Goal: Information Seeking & Learning: Learn about a topic

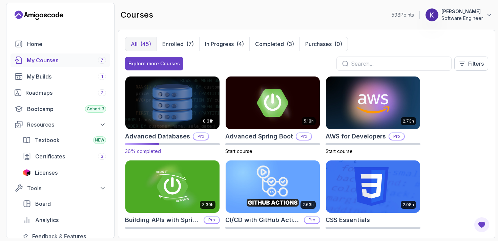
click at [195, 111] on img at bounding box center [172, 102] width 99 height 55
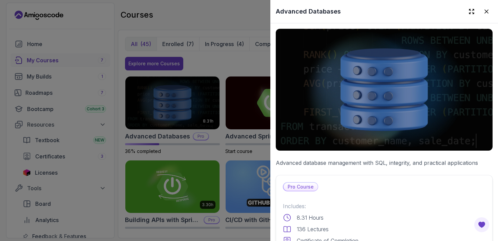
click at [239, 111] on div at bounding box center [249, 120] width 498 height 241
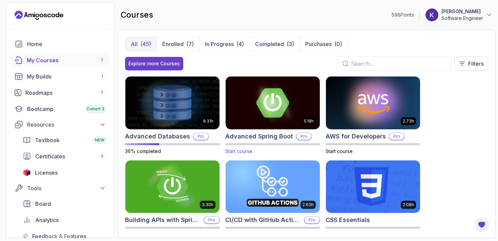
click at [246, 109] on img at bounding box center [272, 102] width 99 height 55
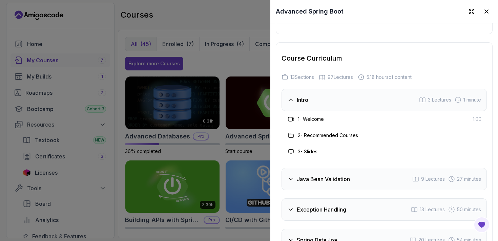
scroll to position [1167, 0]
click at [471, 11] on icon at bounding box center [471, 11] width 7 height 7
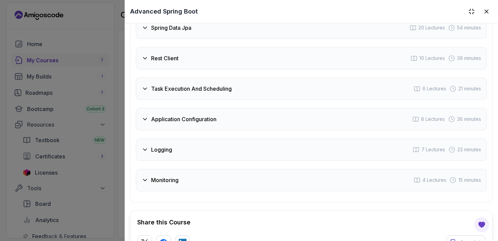
scroll to position [1254, 0]
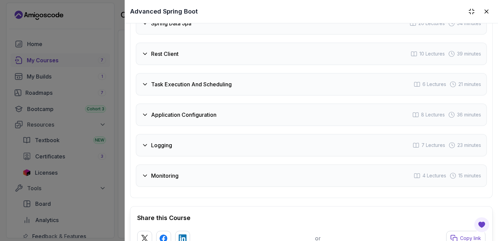
click at [203, 172] on div "Monitoring 4 Lectures 15 minutes" at bounding box center [311, 176] width 351 height 22
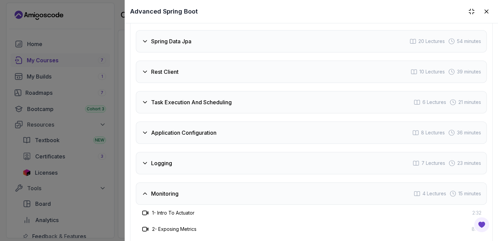
scroll to position [1188, 0]
click at [203, 172] on div "Logging 7 Lectures 23 minutes" at bounding box center [311, 163] width 351 height 22
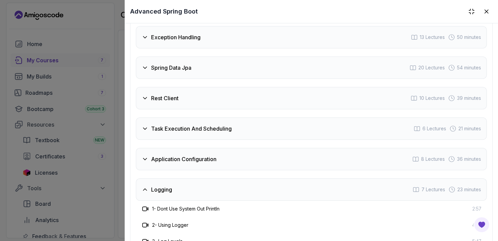
scroll to position [1158, 0]
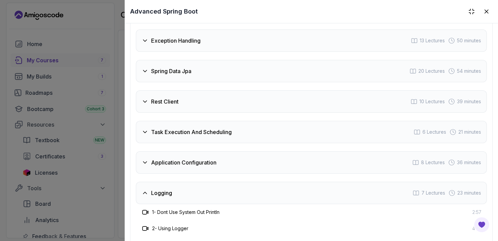
click at [208, 169] on div "Application Configuration 8 Lectures 36 minutes" at bounding box center [311, 162] width 351 height 22
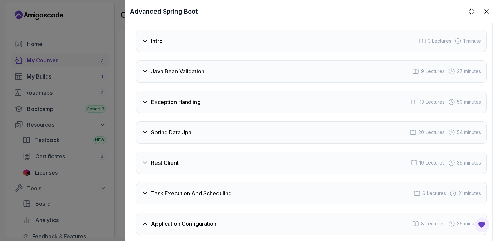
scroll to position [1098, 0]
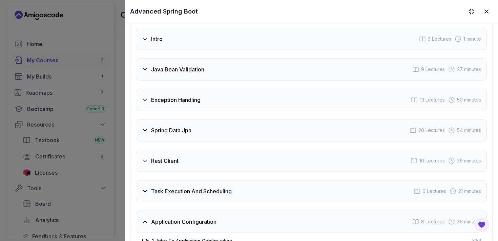
click at [208, 169] on div "Rest Client 10 Lectures 39 minutes" at bounding box center [311, 161] width 351 height 22
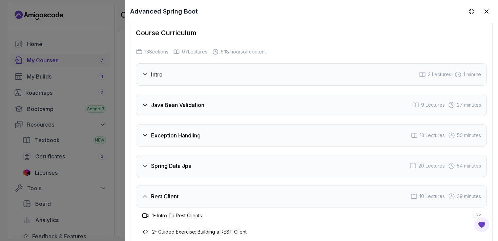
scroll to position [1063, 0]
click at [206, 165] on div "Spring Data Jpa 20 Lectures 54 minutes" at bounding box center [311, 165] width 351 height 22
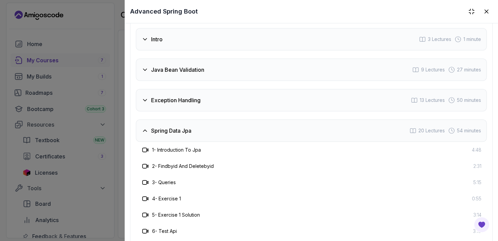
scroll to position [1085, 0]
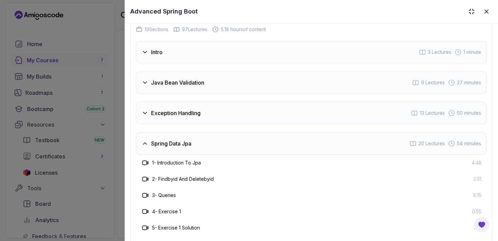
click at [223, 115] on div "Exception Handling 13 Lectures 50 minutes" at bounding box center [311, 113] width 351 height 22
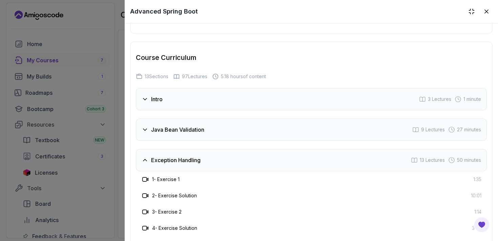
scroll to position [1037, 0]
click at [214, 134] on div "Java Bean Validation 9 Lectures 27 minutes" at bounding box center [311, 130] width 351 height 22
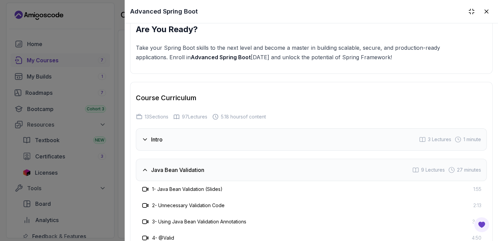
scroll to position [992, 0]
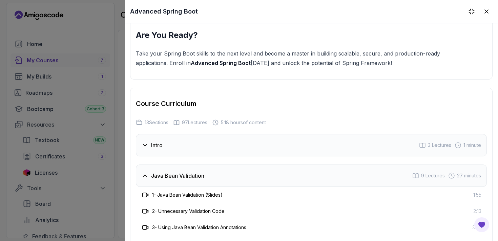
click at [209, 140] on div "Intro 3 Lectures 1 minute" at bounding box center [311, 145] width 351 height 22
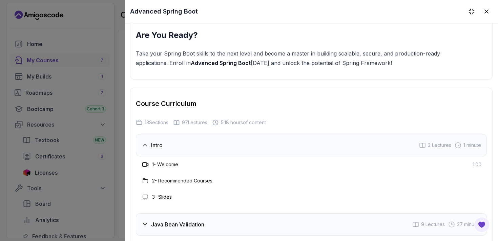
click at [98, 124] on div at bounding box center [249, 120] width 498 height 241
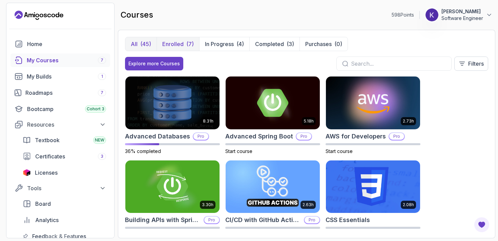
click at [182, 47] on p "Enrolled" at bounding box center [172, 44] width 21 height 8
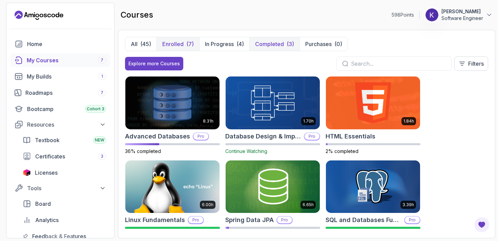
click at [262, 42] on p "Completed" at bounding box center [269, 44] width 29 height 8
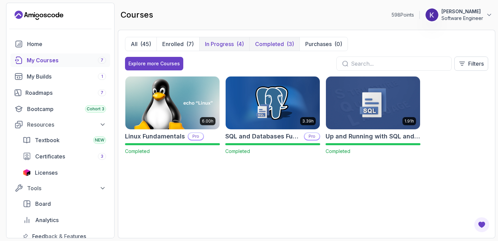
click at [221, 40] on button "In Progress (4)" at bounding box center [224, 44] width 50 height 14
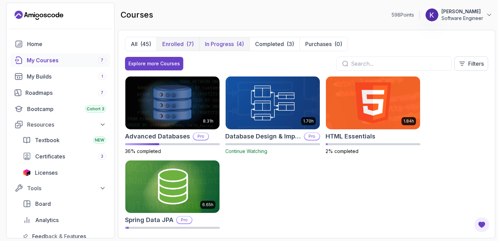
click at [171, 48] on button "Enrolled (7)" at bounding box center [177, 44] width 43 height 14
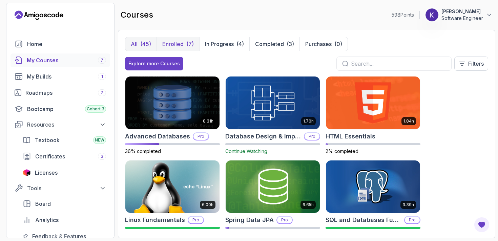
click at [140, 42] on div "(45)" at bounding box center [145, 44] width 11 height 8
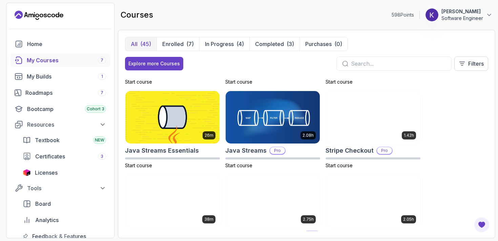
scroll to position [569, 0]
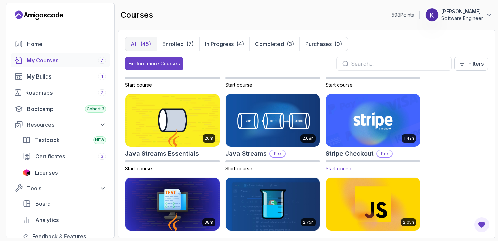
click at [356, 115] on img at bounding box center [372, 120] width 99 height 55
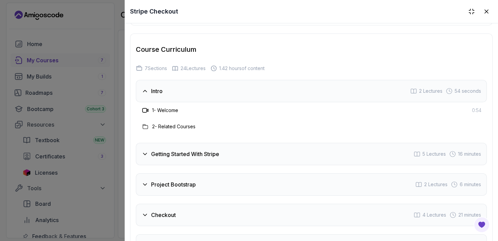
scroll to position [950, 0]
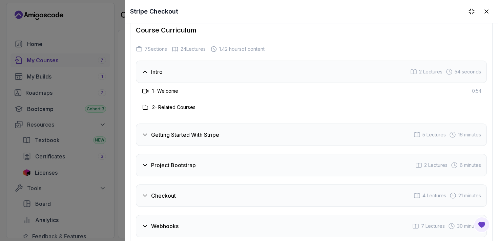
click at [315, 134] on div "Getting Started With Stripe 5 Lectures 16 minutes" at bounding box center [311, 135] width 351 height 22
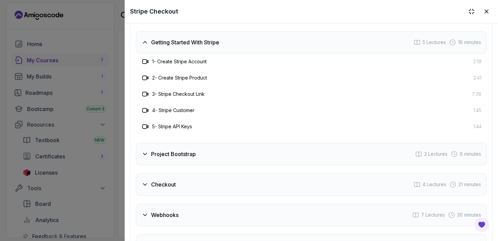
scroll to position [1010, 0]
click at [276, 153] on div "Project Bootstrap 2 Lectures 6 minutes" at bounding box center [311, 154] width 351 height 22
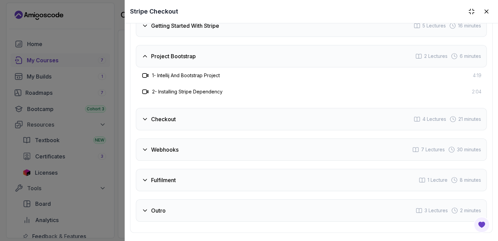
scroll to position [1023, 0]
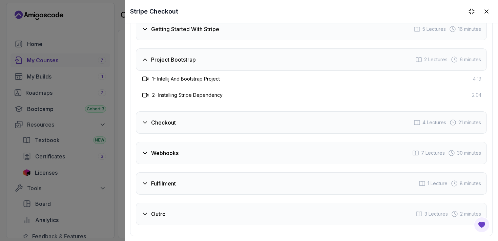
click at [278, 125] on div "Checkout 4 Lectures 21 minutes" at bounding box center [311, 122] width 351 height 22
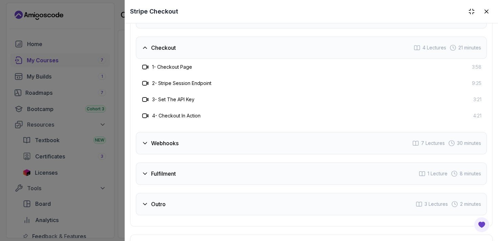
scroll to position [1072, 0]
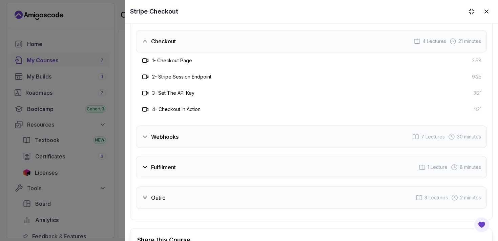
click at [269, 135] on div "Webhooks 7 Lectures 30 minutes" at bounding box center [311, 137] width 351 height 22
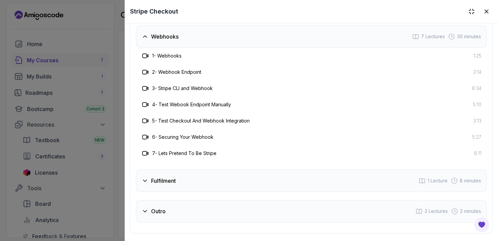
scroll to position [1110, 0]
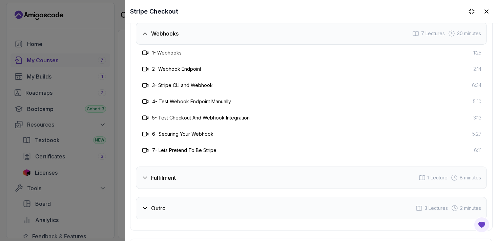
click at [228, 177] on div "Fulfilment 1 Lecture 8 minutes" at bounding box center [311, 178] width 351 height 22
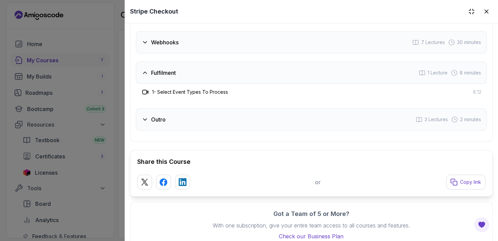
scroll to position [1100, 0]
click at [254, 116] on div "Outro 3 Lectures 2 minutes" at bounding box center [311, 120] width 351 height 22
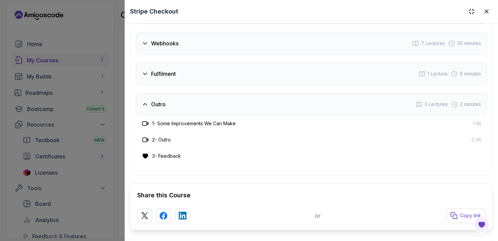
click at [94, 132] on div at bounding box center [249, 120] width 498 height 241
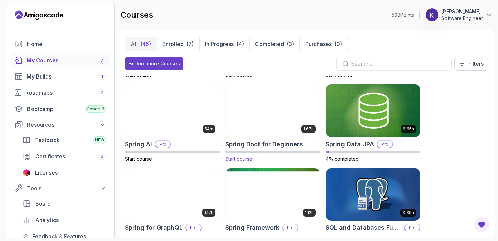
scroll to position [998, 0]
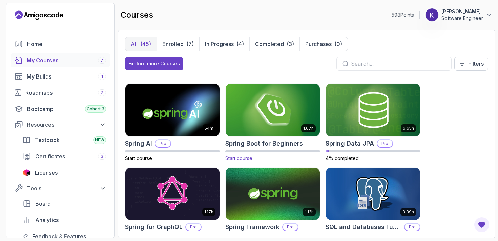
click at [281, 118] on img at bounding box center [272, 109] width 99 height 55
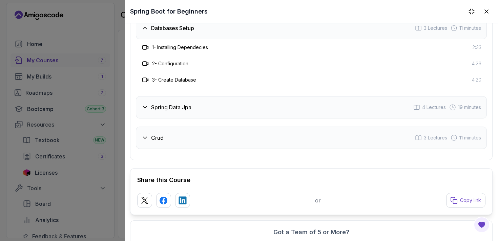
scroll to position [1228, 0]
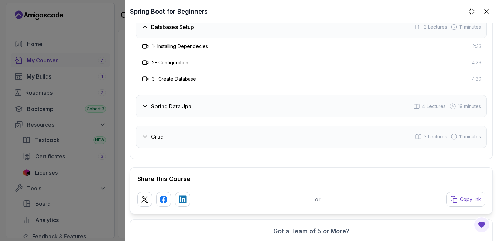
click at [259, 137] on div "Crud 3 Lectures 11 minutes" at bounding box center [311, 137] width 351 height 22
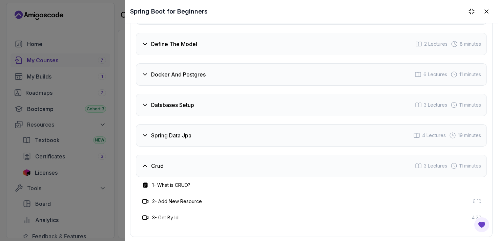
scroll to position [1136, 0]
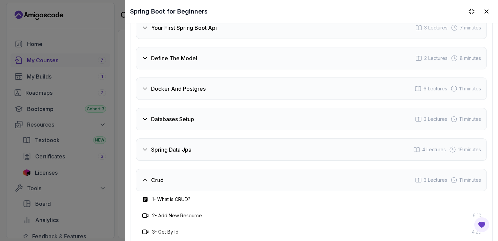
click at [267, 118] on div "Databases Setup 3 Lectures 11 minutes" at bounding box center [311, 119] width 351 height 22
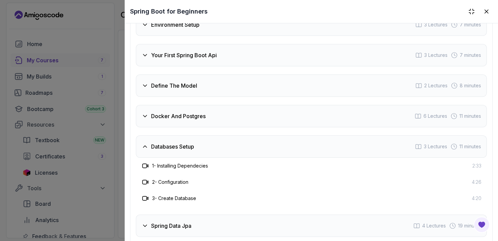
scroll to position [1110, 0]
click at [267, 118] on div "Docker And Postgres 6 Lectures 11 minutes" at bounding box center [311, 115] width 351 height 22
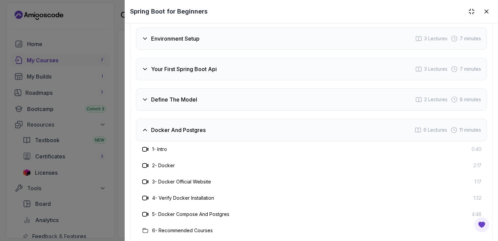
scroll to position [1085, 0]
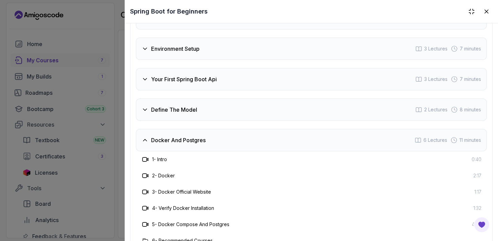
click at [268, 112] on div "Define The Model 2 Lectures 8 minutes" at bounding box center [311, 110] width 351 height 22
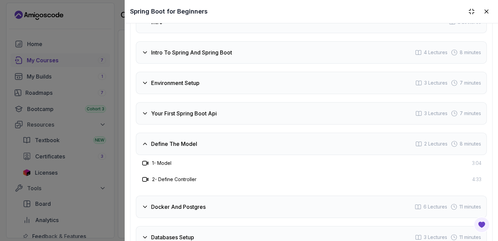
scroll to position [1051, 0]
click at [268, 112] on div "Your First Spring Boot Api 3 Lectures 7 minutes" at bounding box center [311, 113] width 351 height 22
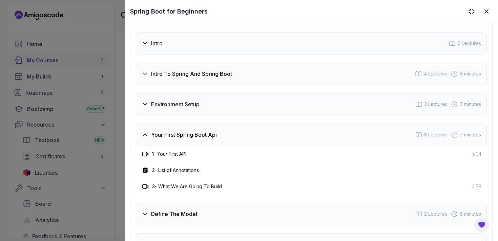
scroll to position [1030, 0]
click at [258, 107] on div "Environment Setup 3 Lectures 7 minutes" at bounding box center [311, 103] width 351 height 22
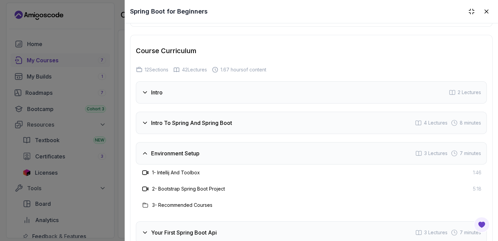
scroll to position [976, 0]
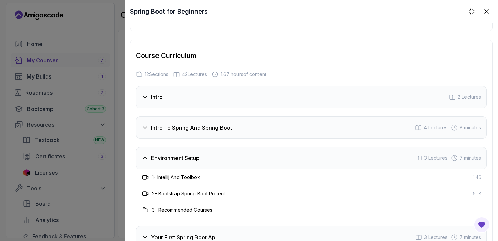
click at [248, 119] on div "Intro To Spring And Spring Boot 4 Lectures 8 minutes" at bounding box center [311, 127] width 351 height 22
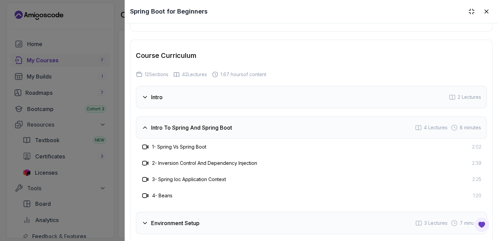
click at [220, 93] on div "Intro 2 Lectures" at bounding box center [311, 97] width 351 height 22
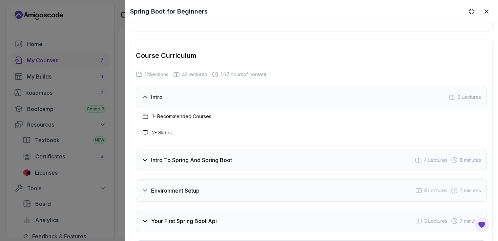
click at [104, 94] on div at bounding box center [249, 120] width 498 height 241
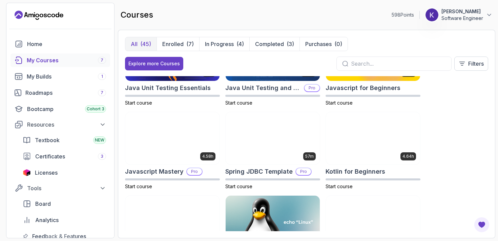
scroll to position [724, 0]
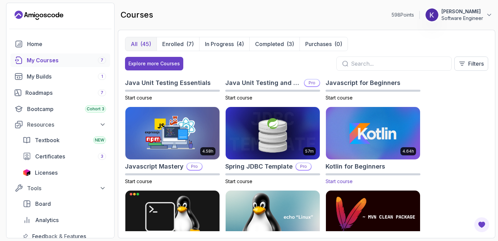
click at [357, 143] on img at bounding box center [372, 133] width 99 height 55
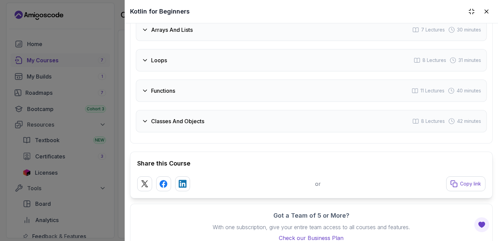
scroll to position [1045, 0]
click at [99, 160] on div at bounding box center [249, 120] width 498 height 241
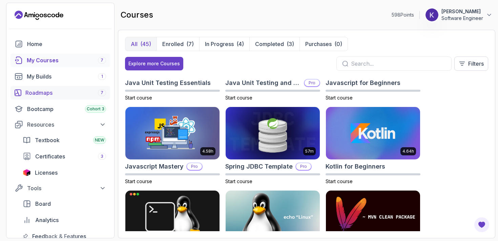
click at [67, 94] on div "Roadmaps 7" at bounding box center [65, 93] width 81 height 8
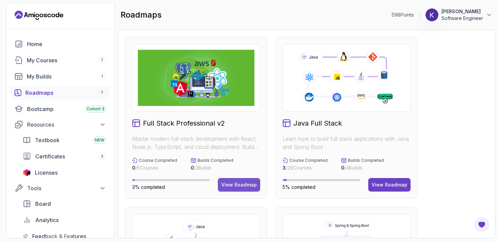
click at [233, 188] on div "View Roadmap" at bounding box center [239, 184] width 36 height 7
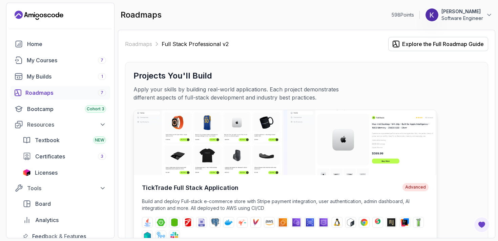
click at [253, 157] on img at bounding box center [285, 142] width 303 height 65
click at [357, 138] on img at bounding box center [285, 142] width 303 height 65
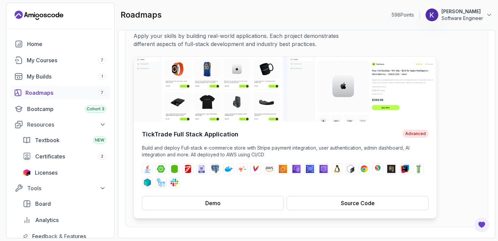
scroll to position [60, 0]
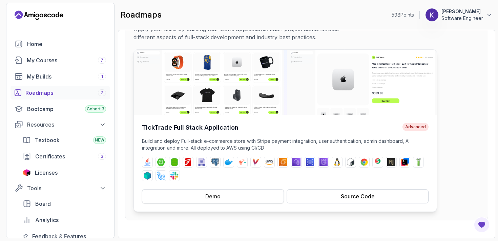
click at [238, 196] on button "Demo" at bounding box center [213, 196] width 142 height 14
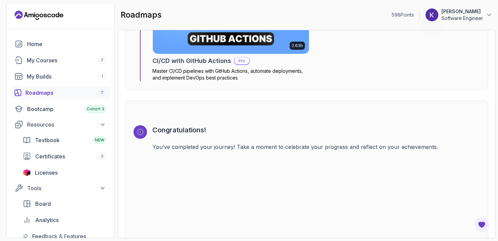
scroll to position [2133, 0]
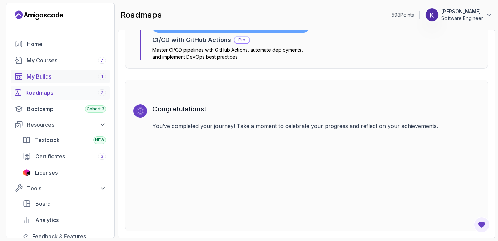
click at [77, 74] on div "My Builds 1" at bounding box center [66, 76] width 79 height 8
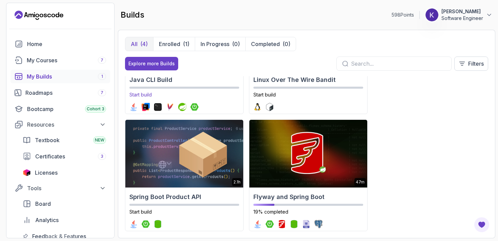
scroll to position [82, 0]
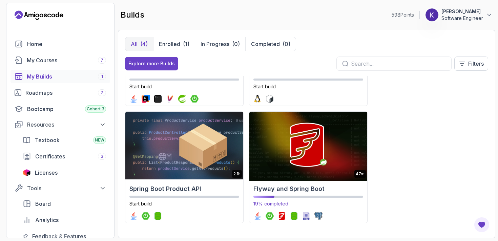
click at [274, 149] on img at bounding box center [308, 145] width 124 height 71
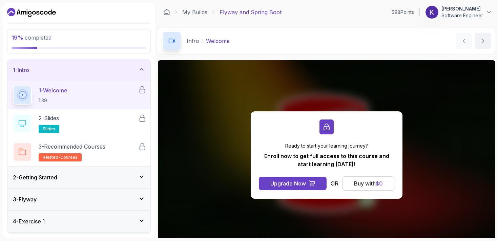
click at [361, 186] on div "Buy with $ 0" at bounding box center [368, 183] width 29 height 8
click at [48, 11] on icon "Dashboard" at bounding box center [31, 12] width 49 height 11
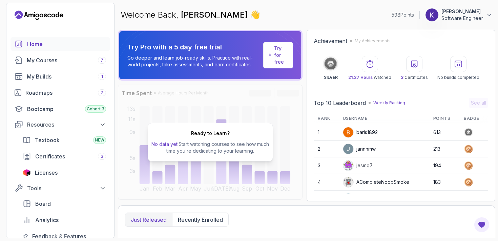
click at [276, 51] on p "Try for free" at bounding box center [280, 55] width 13 height 20
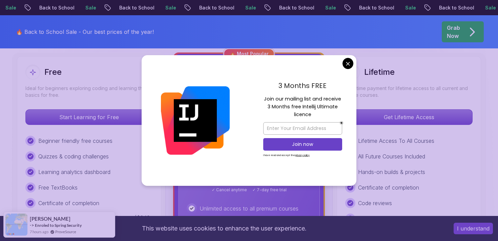
scroll to position [195, 0]
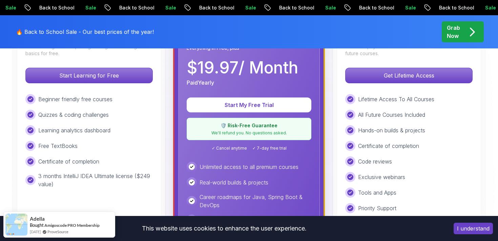
scroll to position [232, 0]
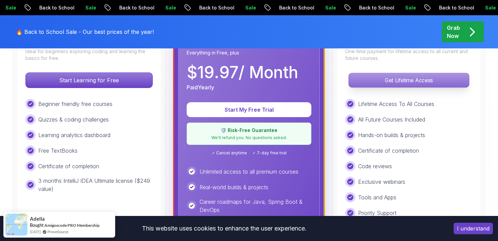
click at [364, 77] on p "Get Lifetime Access" at bounding box center [408, 80] width 120 height 14
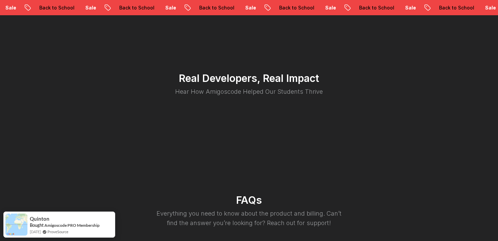
scroll to position [1520, 0]
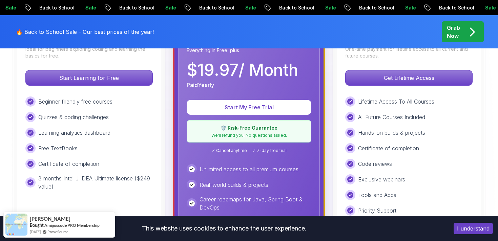
scroll to position [232, 0]
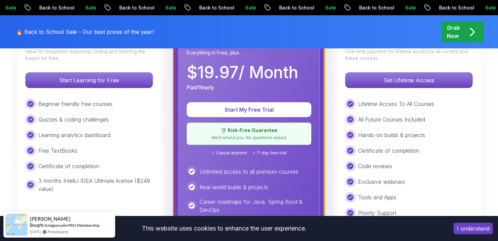
click at [277, 107] on p "Start My Free Trial" at bounding box center [249, 110] width 108 height 8
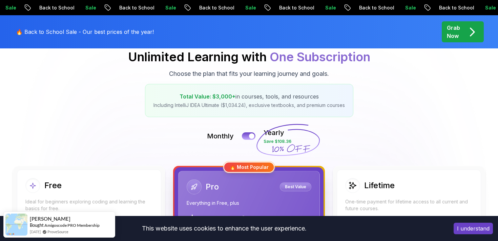
scroll to position [84, 0]
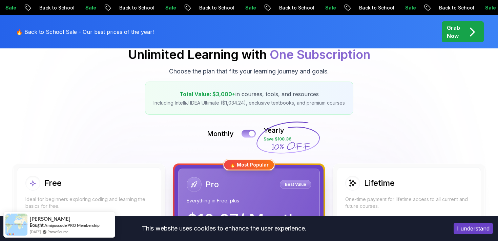
click at [246, 131] on button at bounding box center [248, 134] width 14 height 8
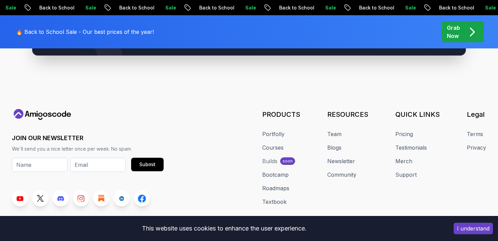
scroll to position [2973, 0]
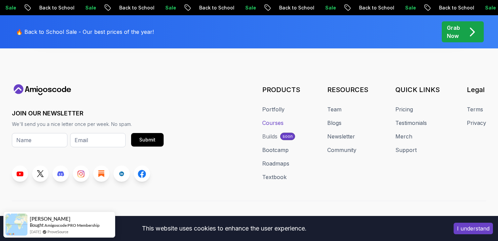
click at [280, 119] on link "Courses" at bounding box center [272, 123] width 21 height 8
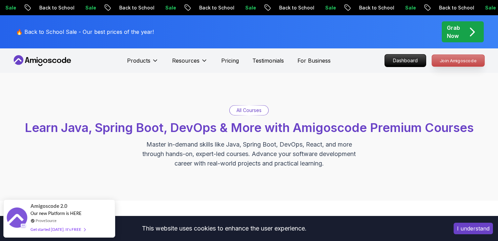
click at [443, 60] on p "Join Amigoscode" at bounding box center [458, 61] width 52 height 12
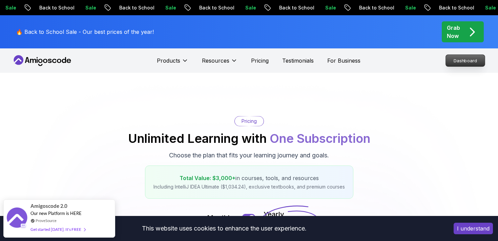
click at [465, 57] on p "Dashboard" at bounding box center [464, 61] width 39 height 12
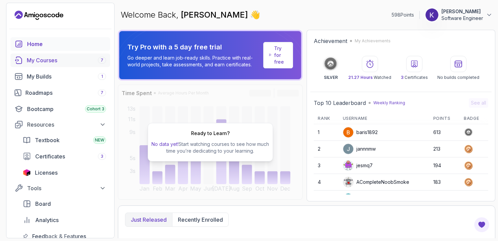
click at [64, 58] on div "My Courses 7" at bounding box center [66, 60] width 79 height 8
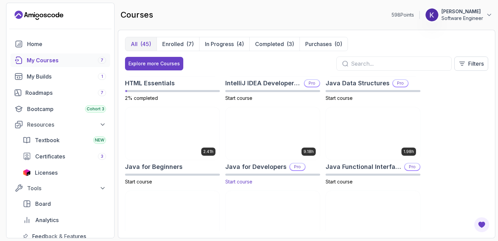
scroll to position [403, 0]
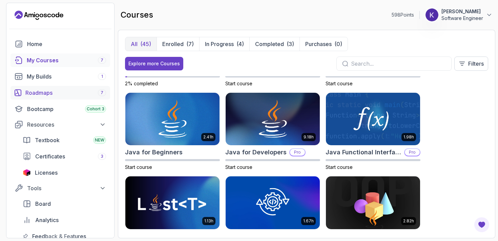
click at [60, 90] on div "Roadmaps 7" at bounding box center [65, 93] width 81 height 8
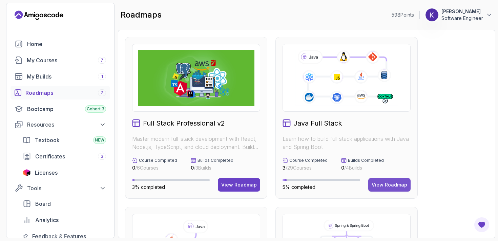
click at [394, 185] on div "View Roadmap" at bounding box center [389, 184] width 36 height 7
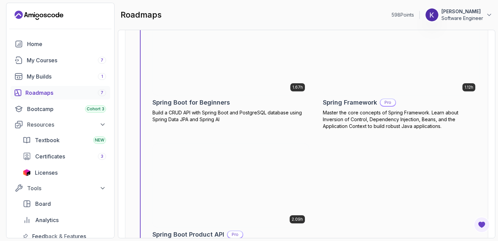
scroll to position [2612, 0]
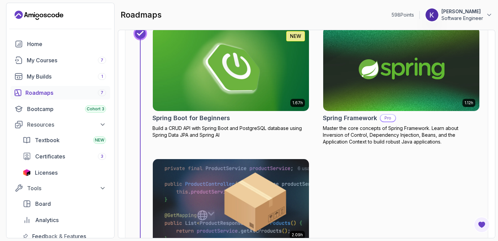
click at [380, 61] on img at bounding box center [401, 69] width 164 height 88
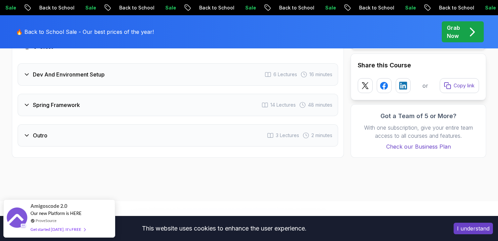
scroll to position [980, 0]
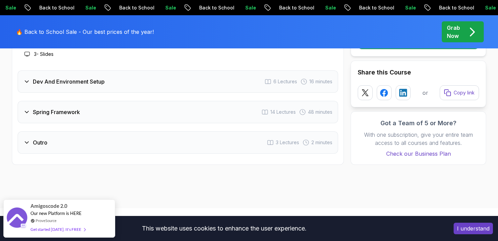
click at [304, 109] on icon at bounding box center [302, 112] width 7 height 7
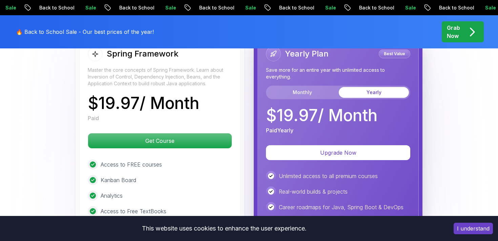
scroll to position [1427, 0]
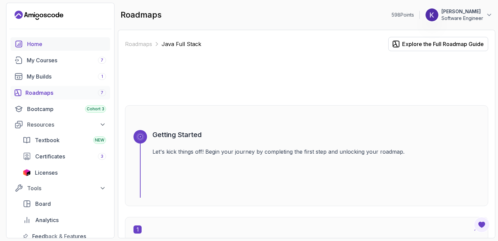
click at [56, 42] on div "Home" at bounding box center [66, 44] width 79 height 8
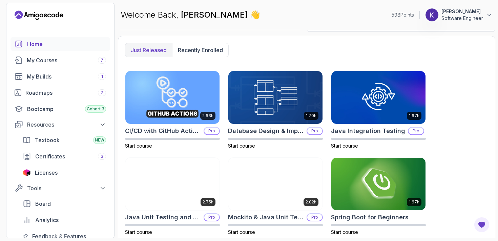
scroll to position [171, 0]
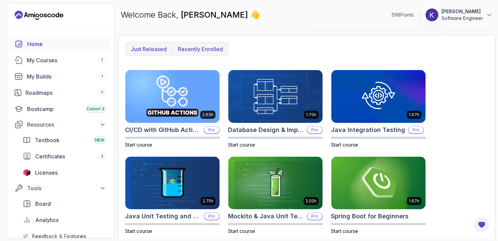
click at [205, 51] on p "Recently enrolled" at bounding box center [200, 49] width 45 height 8
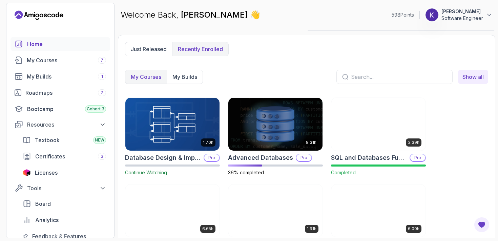
scroll to position [202, 0]
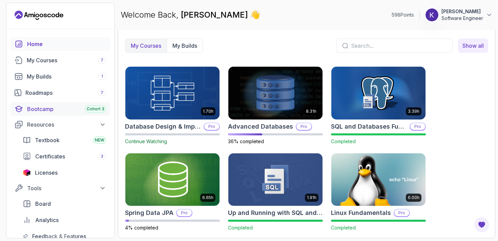
click at [51, 111] on div "Bootcamp Cohort 3" at bounding box center [66, 109] width 79 height 8
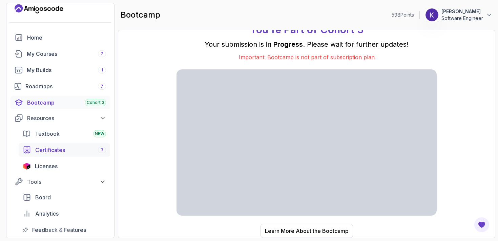
scroll to position [0, 0]
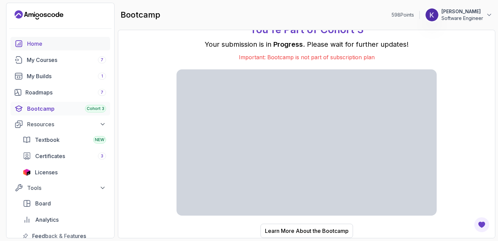
click at [56, 39] on link "Home" at bounding box center [60, 44] width 100 height 14
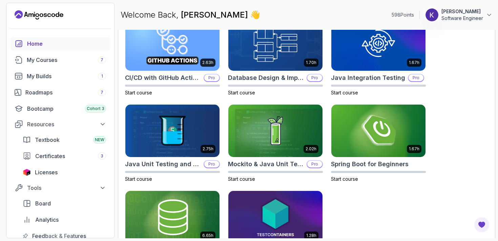
scroll to position [260, 0]
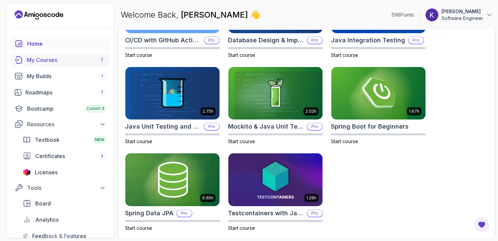
click at [38, 59] on div "My Courses 7" at bounding box center [66, 60] width 79 height 8
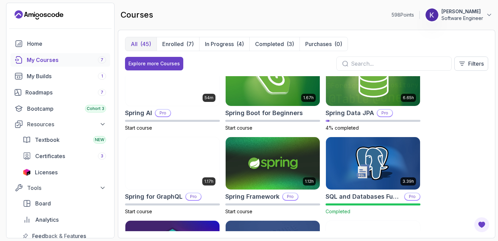
scroll to position [1027, 0]
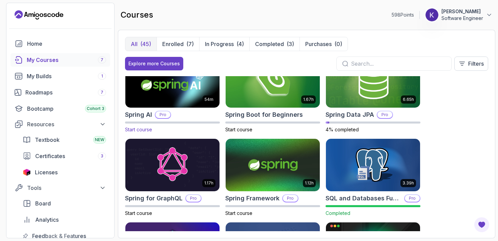
click at [179, 104] on img at bounding box center [172, 80] width 99 height 55
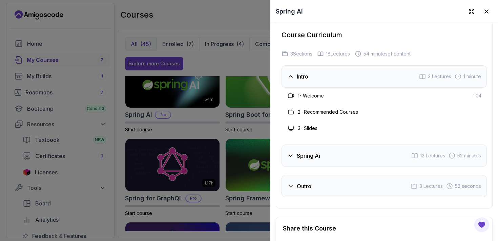
scroll to position [1002, 0]
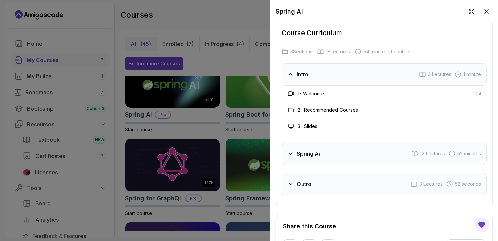
click at [321, 155] on div "Spring Ai 12 Lectures 52 minutes" at bounding box center [383, 154] width 205 height 22
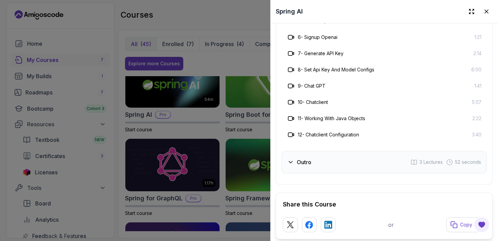
scroll to position [1166, 0]
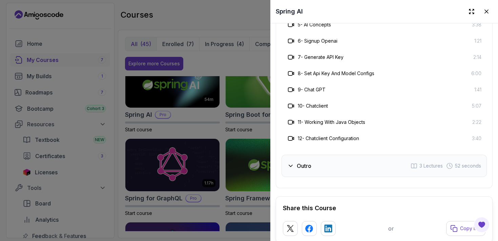
click at [231, 141] on div at bounding box center [249, 120] width 498 height 241
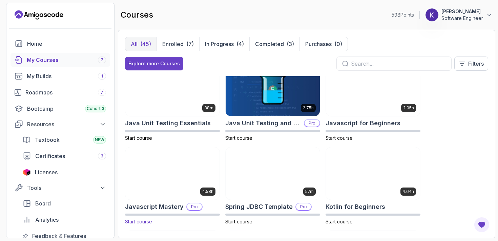
scroll to position [683, 0]
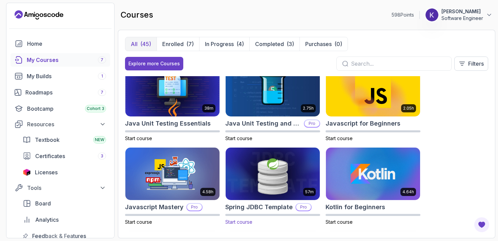
click at [250, 183] on img at bounding box center [272, 173] width 99 height 55
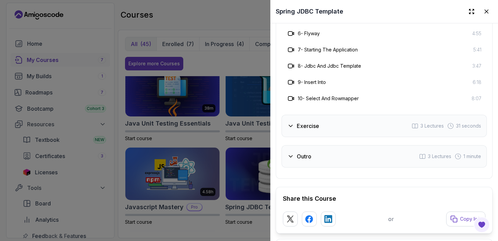
scroll to position [1203, 0]
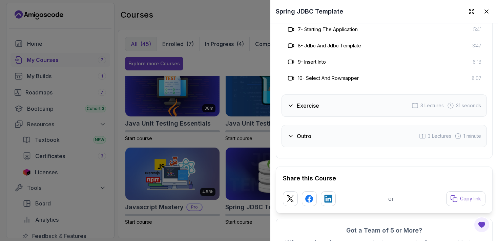
click at [339, 94] on div "Exercise 3 Lectures 31 seconds" at bounding box center [383, 105] width 205 height 22
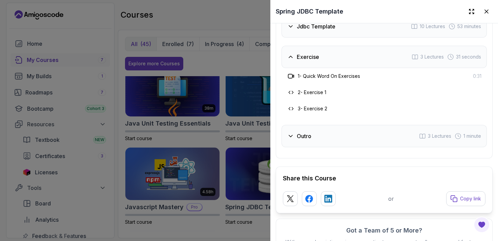
click at [220, 168] on div at bounding box center [249, 120] width 498 height 241
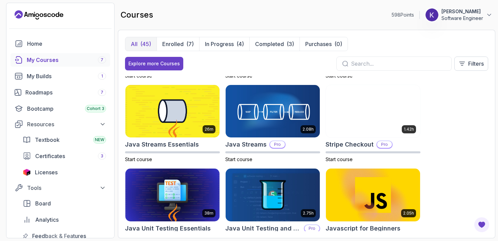
scroll to position [574, 0]
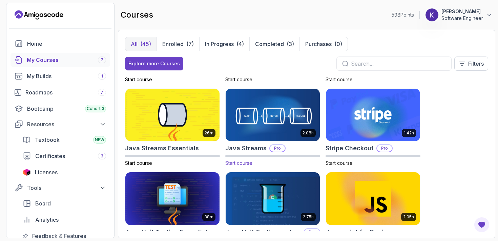
click at [265, 113] on img at bounding box center [272, 114] width 99 height 55
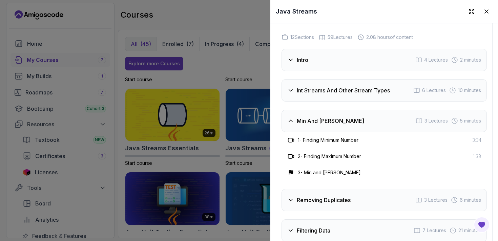
scroll to position [1090, 0]
click at [345, 87] on h3 "Int Streams And Other Stream Types" at bounding box center [343, 91] width 93 height 8
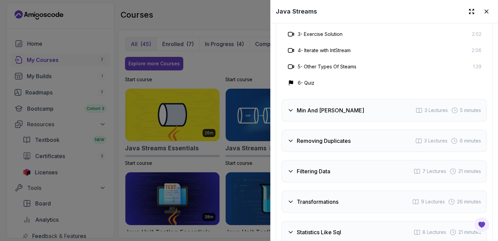
scroll to position [1208, 0]
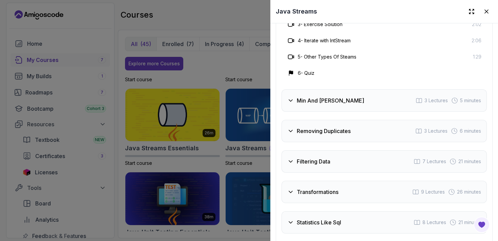
click at [329, 127] on h3 "Removing Duplicates" at bounding box center [324, 131] width 54 height 8
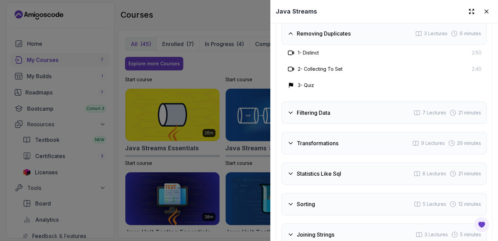
click at [334, 102] on div "Filtering Data 7 Lectures 21 minutes" at bounding box center [383, 113] width 205 height 22
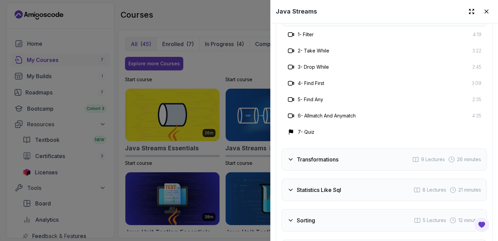
scroll to position [1260, 0]
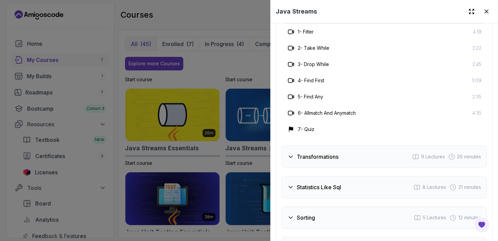
click at [334, 153] on h3 "Transformations" at bounding box center [318, 157] width 42 height 8
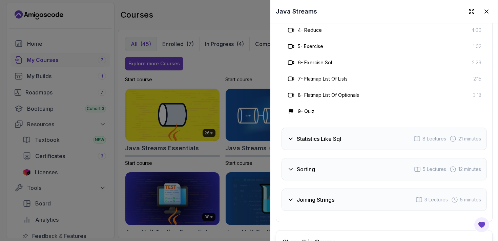
scroll to position [1348, 0]
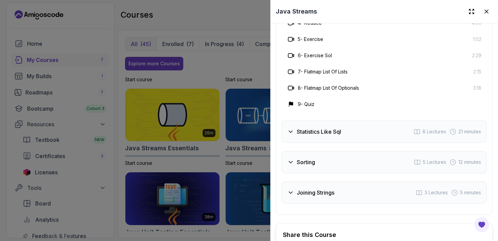
click at [340, 128] on h3 "Statistics Like Sql" at bounding box center [319, 132] width 44 height 8
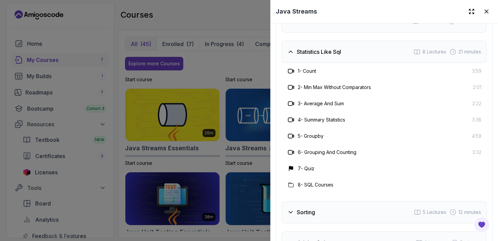
scroll to position [1261, 0]
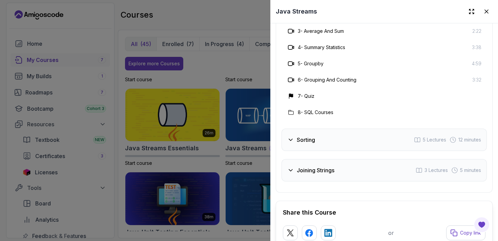
click at [339, 129] on div "Sorting 5 Lectures 12 minutes" at bounding box center [383, 140] width 205 height 22
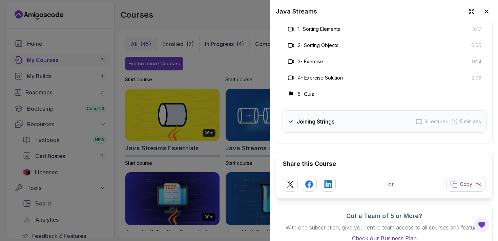
scroll to position [1349, 0]
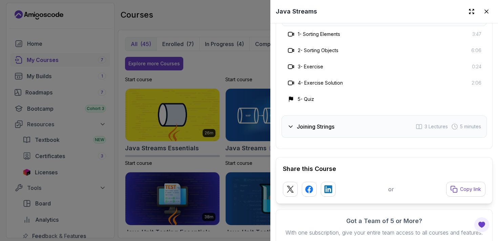
click at [341, 115] on div "Joining Strings 3 Lectures 5 minutes" at bounding box center [383, 126] width 205 height 22
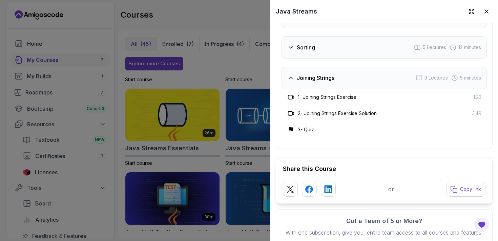
click at [231, 133] on div at bounding box center [249, 120] width 498 height 241
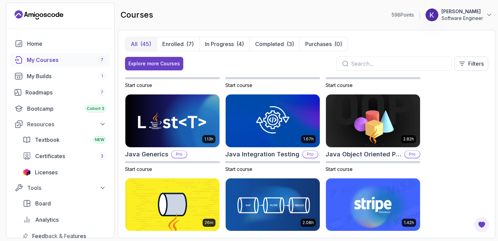
scroll to position [480, 0]
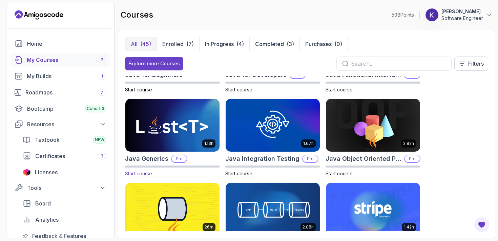
click at [203, 131] on img at bounding box center [172, 124] width 99 height 55
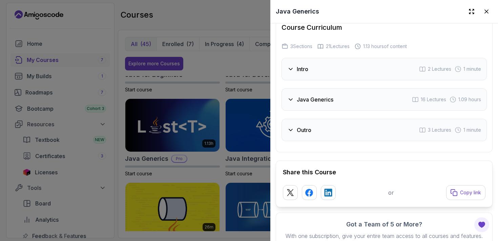
scroll to position [1064, 0]
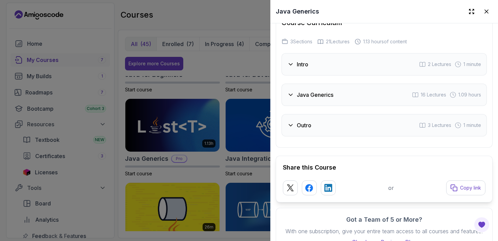
drag, startPoint x: 319, startPoint y: 61, endPoint x: 319, endPoint y: 70, distance: 9.2
click at [319, 70] on div "Intro 2 Lectures 1 minute" at bounding box center [383, 64] width 205 height 22
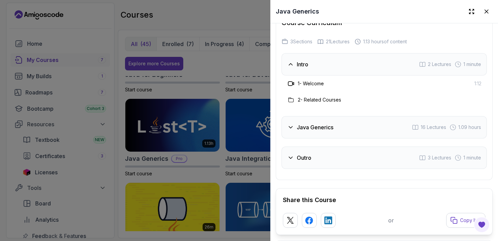
click at [316, 127] on h3 "Java Generics" at bounding box center [315, 127] width 37 height 8
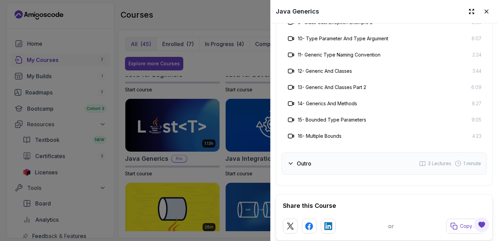
scroll to position [1291, 0]
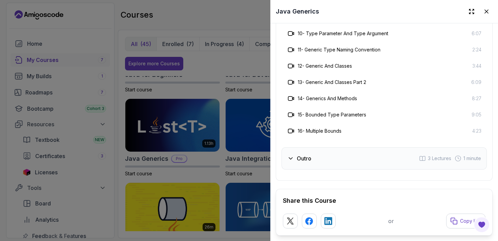
click at [224, 152] on div at bounding box center [249, 120] width 498 height 241
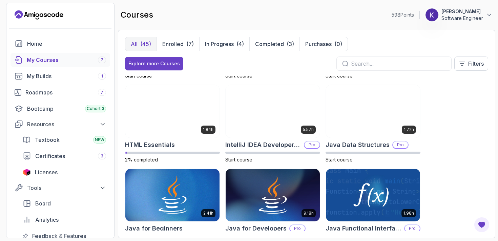
scroll to position [326, 0]
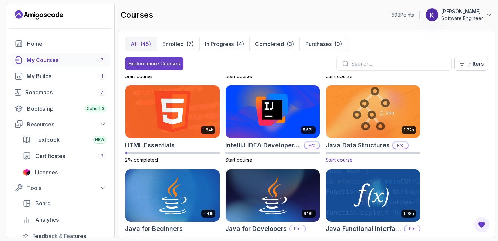
click at [373, 111] on img at bounding box center [372, 111] width 99 height 55
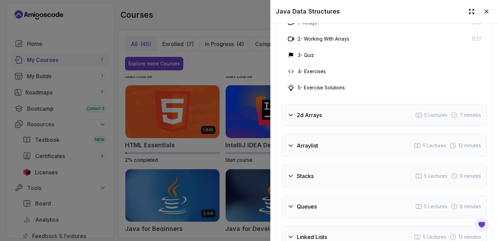
scroll to position [1201, 0]
click at [356, 118] on div "2d Arrays 5 Lectures 7 minutes" at bounding box center [383, 115] width 205 height 22
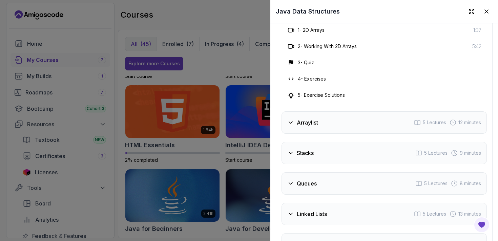
scroll to position [1225, 0]
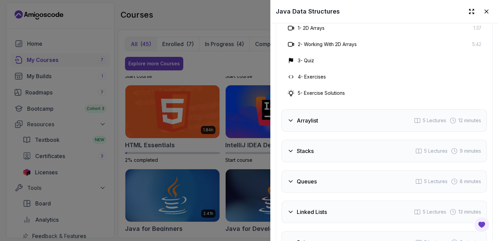
click at [352, 124] on div "Arraylist 5 Lectures 12 minutes" at bounding box center [383, 120] width 205 height 22
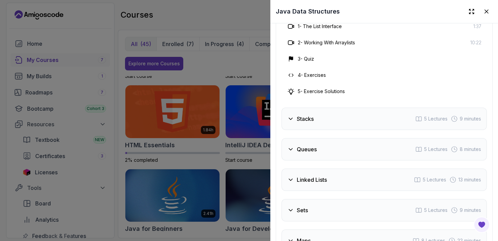
click at [351, 120] on div "Stacks 5 Lectures 9 minutes" at bounding box center [383, 119] width 205 height 22
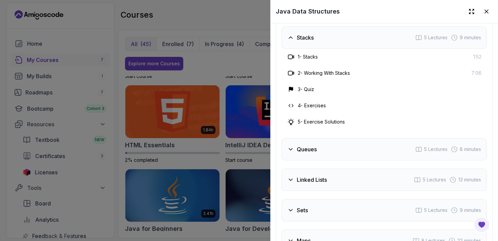
click at [338, 147] on div "Queues 5 Lectures 8 minutes" at bounding box center [383, 149] width 205 height 22
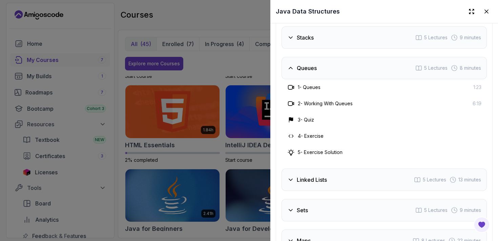
click at [334, 185] on div "Linked Lists 5 Lectures 13 minutes" at bounding box center [383, 180] width 205 height 22
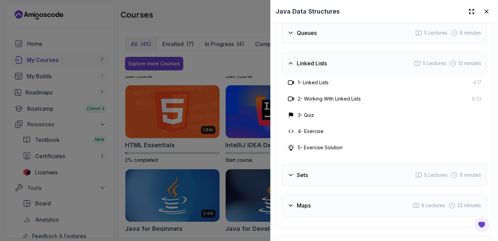
scroll to position [1298, 0]
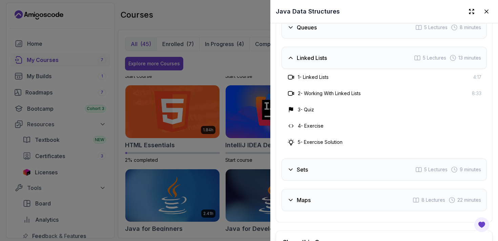
click at [334, 175] on div "Sets 5 Lectures 9 minutes" at bounding box center [383, 169] width 205 height 22
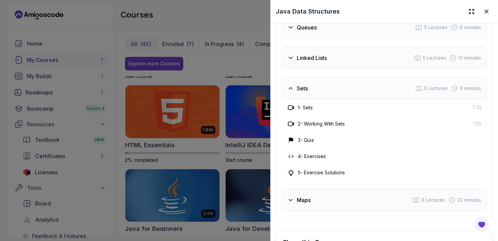
click at [327, 195] on div "Maps 8 Lectures 22 minutes" at bounding box center [383, 200] width 205 height 22
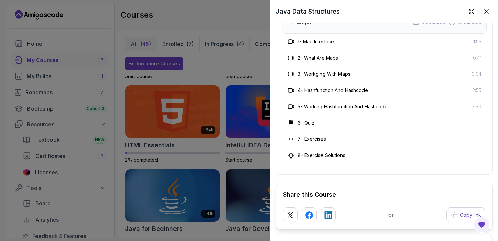
scroll to position [1400, 0]
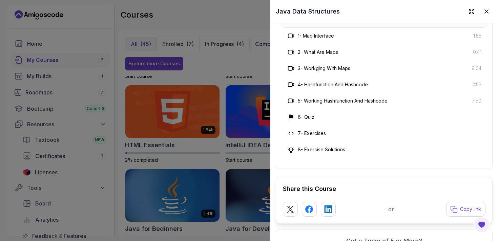
click at [257, 170] on div at bounding box center [249, 120] width 498 height 241
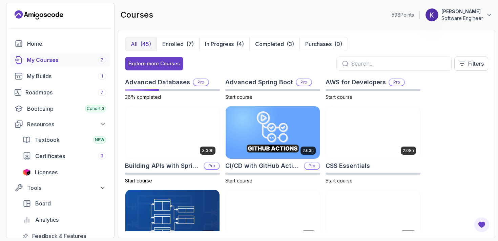
scroll to position [39, 0]
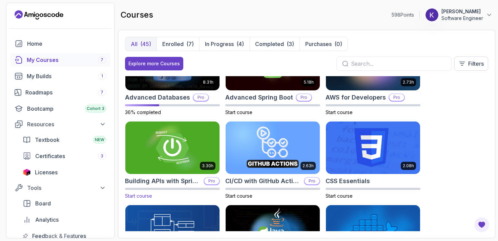
click at [189, 151] on img at bounding box center [172, 147] width 99 height 55
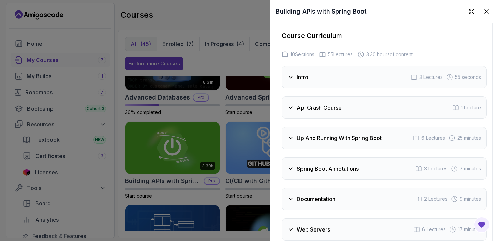
scroll to position [1269, 0]
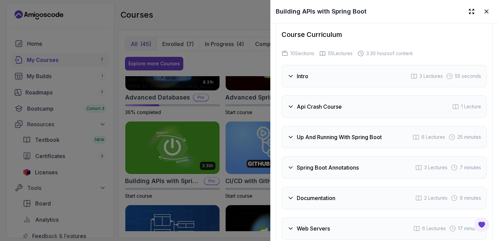
click at [353, 105] on div "Api Crash Course 1 Lecture" at bounding box center [383, 106] width 205 height 22
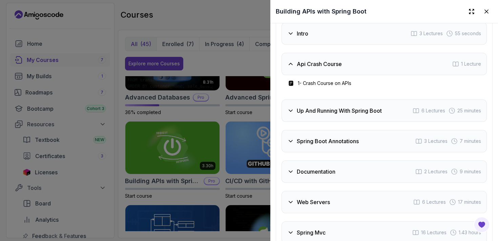
scroll to position [1313, 0]
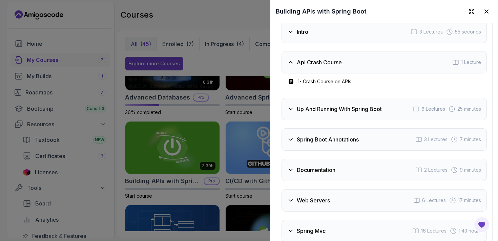
click at [353, 105] on div "Up And Running With Spring Boot 6 Lectures 25 minutes" at bounding box center [383, 109] width 205 height 22
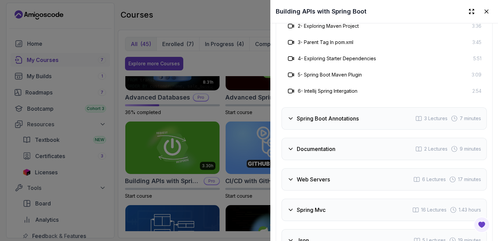
scroll to position [1422, 0]
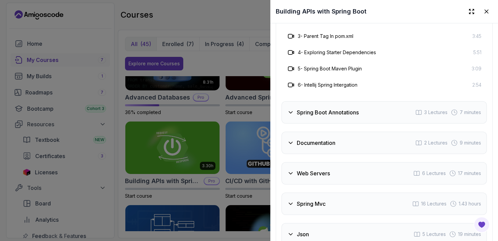
click at [350, 115] on h3 "Spring Boot Annotations" at bounding box center [328, 112] width 62 height 8
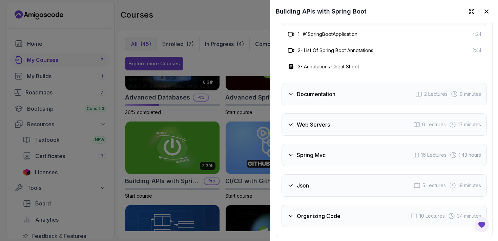
scroll to position [1435, 0]
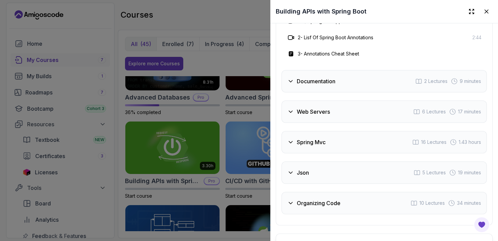
click at [354, 85] on div "Documentation 2 Lectures 9 minutes" at bounding box center [383, 81] width 205 height 22
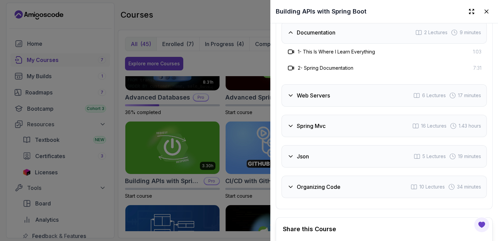
click at [326, 99] on h3 "Web Servers" at bounding box center [313, 95] width 33 height 8
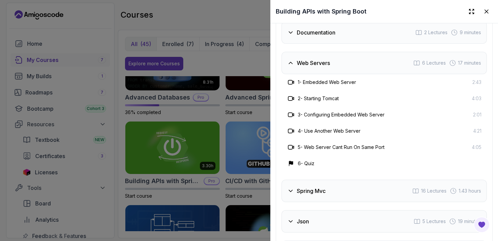
click at [321, 188] on h3 "Spring Mvc" at bounding box center [311, 191] width 29 height 8
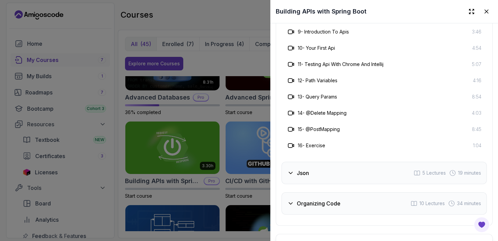
click at [326, 174] on div "Json 5 Lectures 19 minutes" at bounding box center [383, 173] width 205 height 22
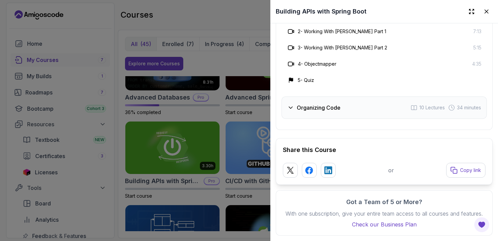
click at [343, 110] on div "Organizing Code 10 Lectures 34 minutes" at bounding box center [383, 107] width 205 height 22
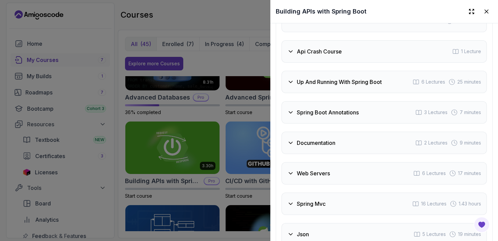
scroll to position [1324, 0]
click at [329, 150] on div "Documentation 2 Lectures 9 minutes" at bounding box center [383, 143] width 205 height 22
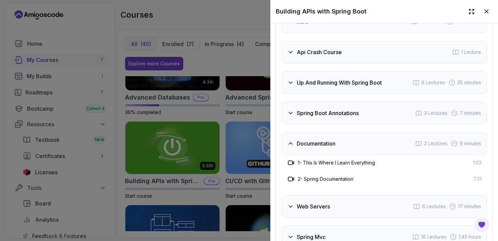
click at [332, 165] on h3 "1 - This Is Where I Learn Everything" at bounding box center [336, 162] width 77 height 7
click at [293, 161] on icon at bounding box center [290, 162] width 7 height 7
click at [290, 178] on icon at bounding box center [290, 179] width 7 height 7
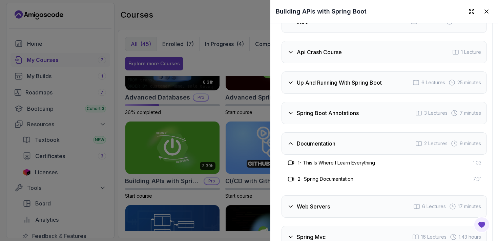
click at [170, 161] on div at bounding box center [249, 120] width 498 height 241
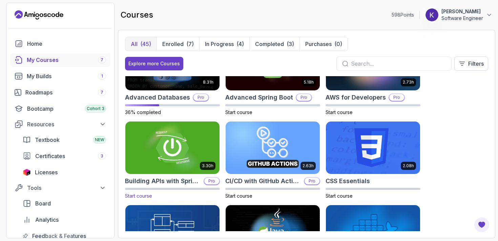
click at [170, 161] on img at bounding box center [172, 147] width 99 height 55
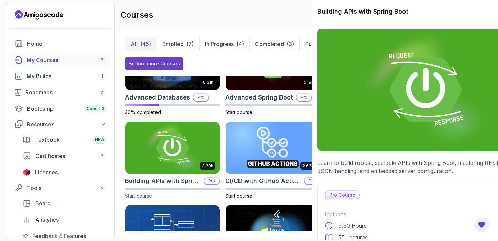
click at [170, 161] on div at bounding box center [249, 120] width 498 height 241
click at [170, 161] on img at bounding box center [172, 147] width 99 height 55
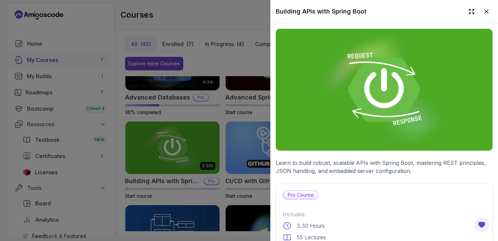
click at [170, 161] on div at bounding box center [249, 120] width 498 height 241
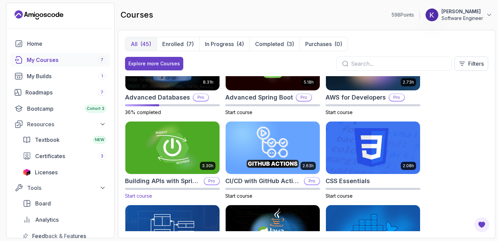
click at [164, 180] on h2 "Building APIs with Spring Boot" at bounding box center [163, 180] width 76 height 9
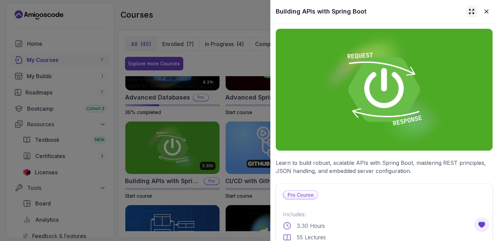
click at [470, 14] on icon at bounding box center [471, 11] width 7 height 7
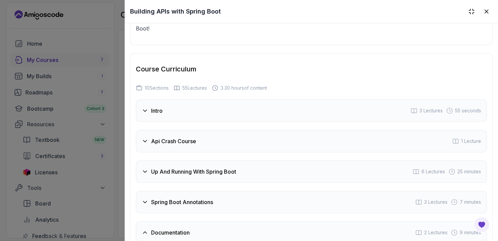
scroll to position [1184, 0]
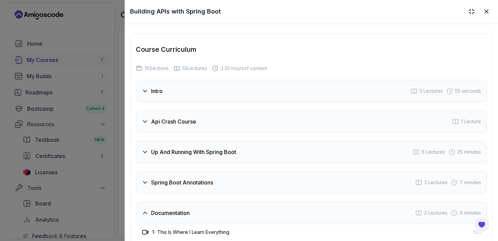
click at [229, 86] on div "Intro 3 Lectures 55 seconds" at bounding box center [311, 91] width 351 height 22
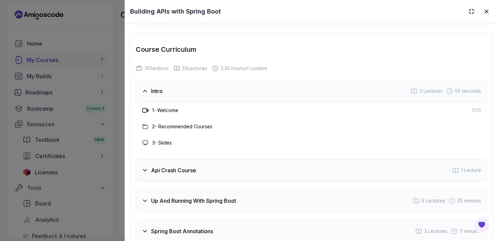
click at [475, 107] on span "0:55" at bounding box center [476, 110] width 9 height 7
click at [145, 107] on icon at bounding box center [145, 110] width 7 height 7
click at [78, 101] on div at bounding box center [249, 120] width 498 height 241
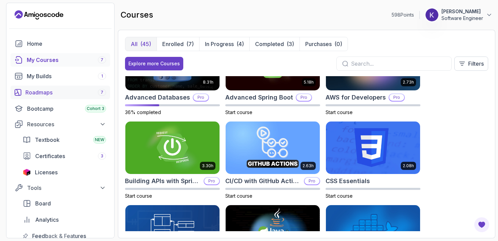
click at [44, 95] on div "Roadmaps 7" at bounding box center [65, 92] width 81 height 8
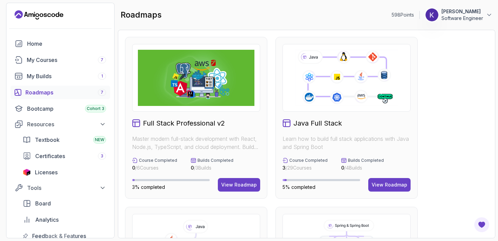
click at [195, 98] on img at bounding box center [196, 78] width 116 height 56
click at [227, 180] on button "View Roadmap" at bounding box center [239, 185] width 42 height 14
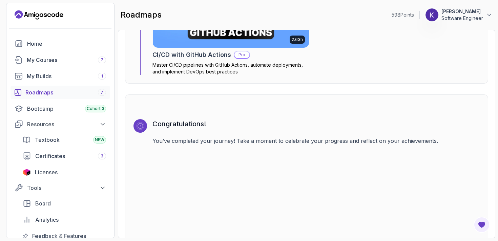
scroll to position [2133, 0]
